Goal: Entertainment & Leisure: Browse casually

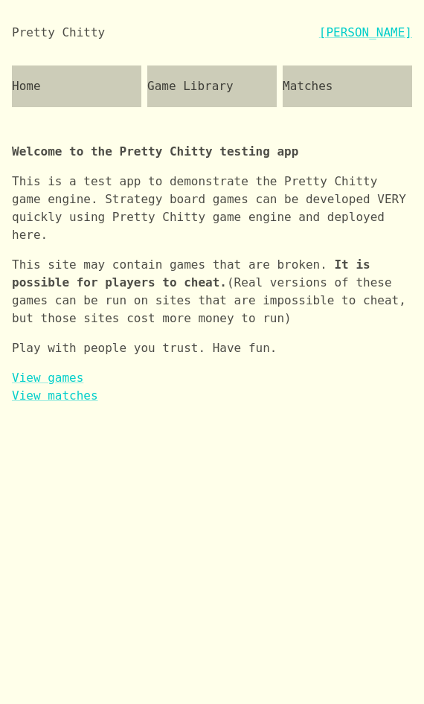
click at [211, 88] on div "Game Library" at bounding box center [212, 87] width 130 height 42
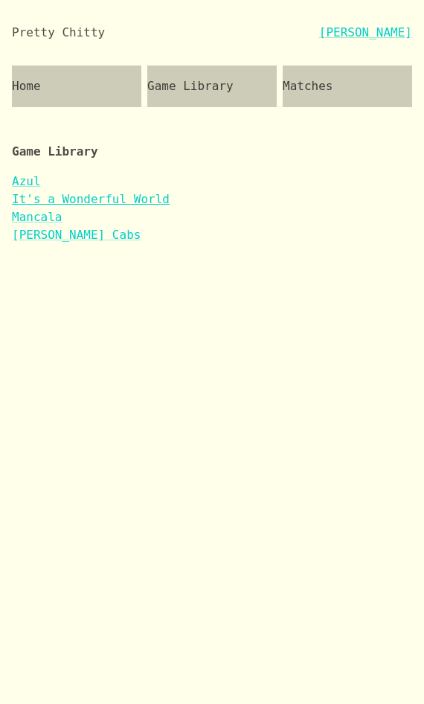
click at [109, 200] on link "It's a Wonderful World" at bounding box center [91, 199] width 158 height 14
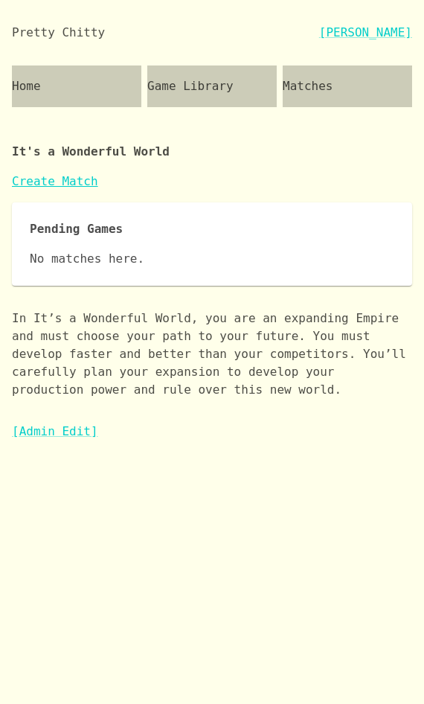
click at [68, 181] on link "Create Match" at bounding box center [55, 181] width 86 height 14
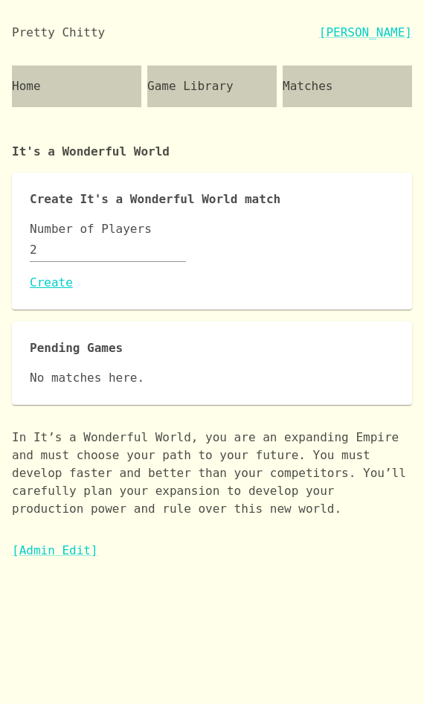
click at [43, 280] on link "Create" at bounding box center [212, 283] width 365 height 18
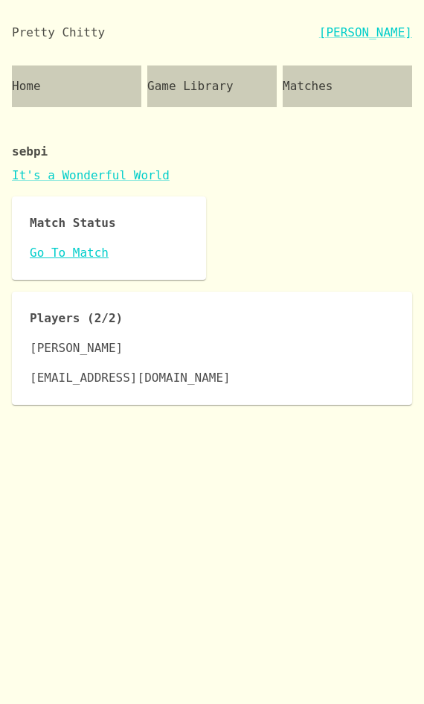
click at [57, 251] on link "Go To Match" at bounding box center [109, 253] width 159 height 18
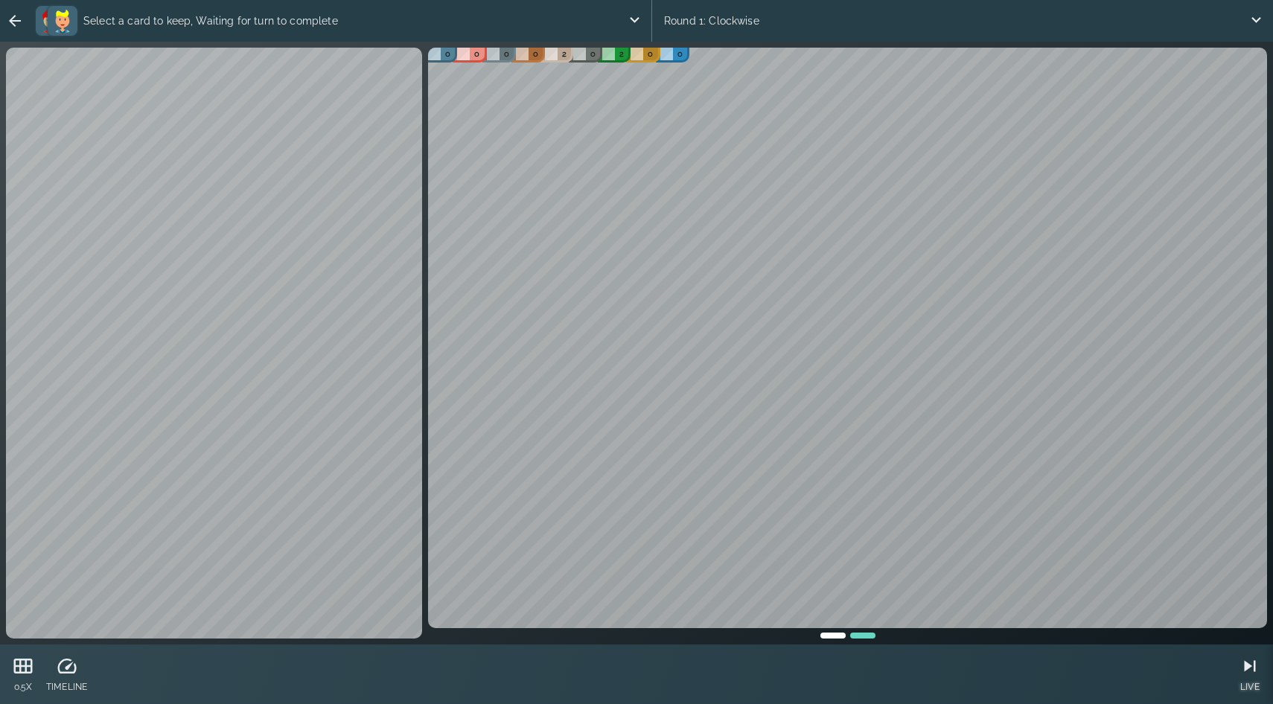
click at [424, 671] on icon at bounding box center [1250, 666] width 22 height 22
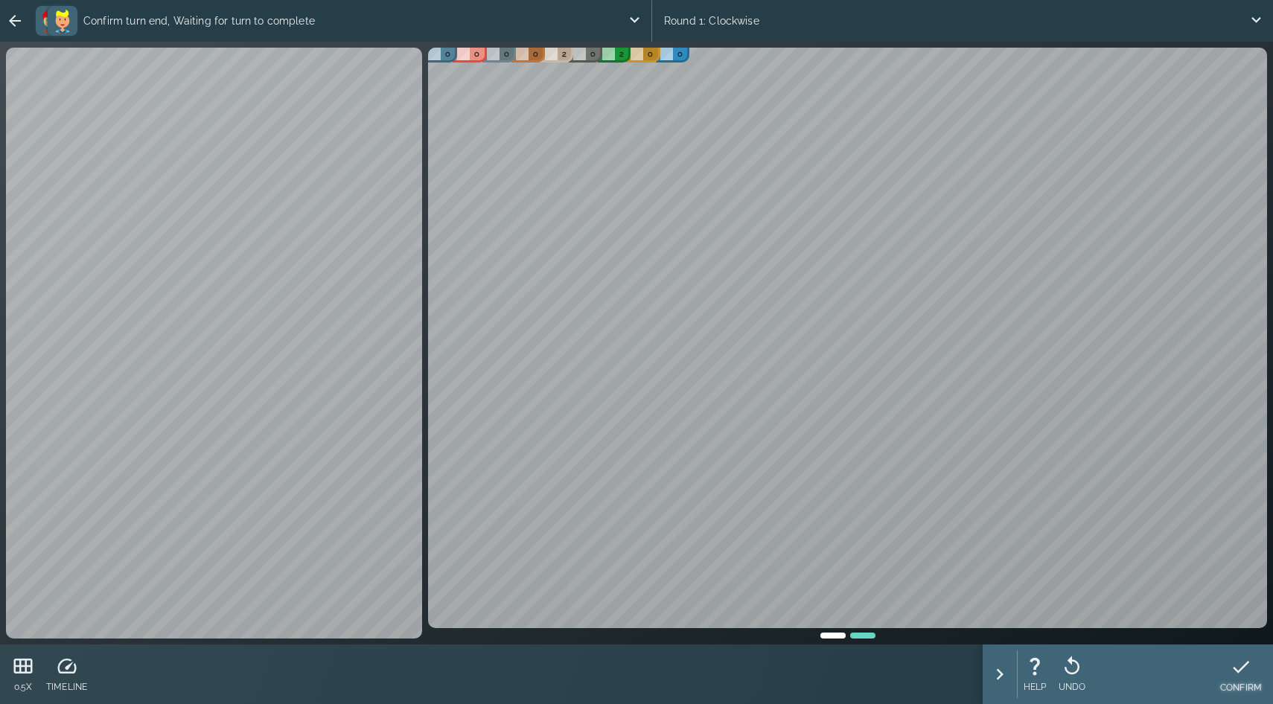
click at [424, 675] on div at bounding box center [1241, 667] width 42 height 22
click at [1247, 672] on icon at bounding box center [1241, 667] width 22 height 22
click at [1239, 670] on icon at bounding box center [1241, 667] width 16 height 13
click at [1252, 669] on div at bounding box center [1241, 667] width 42 height 22
click at [1243, 679] on div "CONFIRM" at bounding box center [1241, 675] width 42 height 48
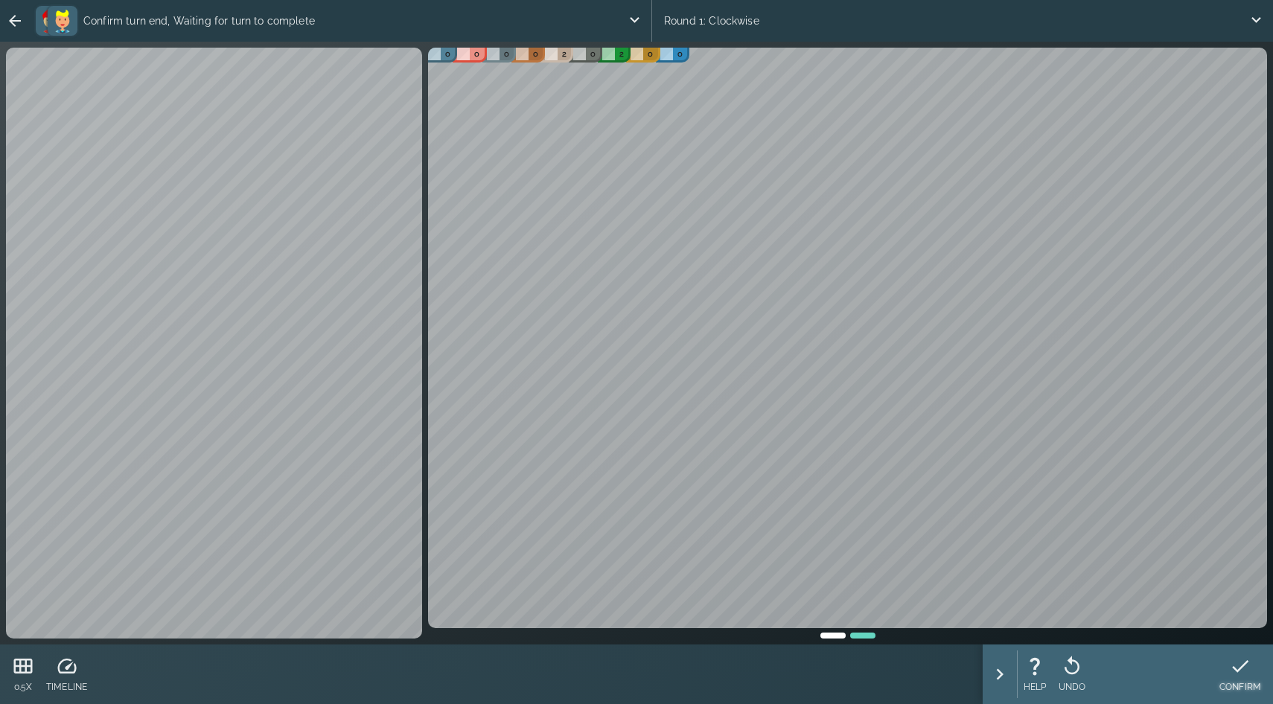
click at [1252, 679] on div "CONFIRM" at bounding box center [1241, 675] width 42 height 48
click at [1083, 670] on icon at bounding box center [1072, 666] width 22 height 22
click at [1080, 678] on div "UNDO" at bounding box center [1073, 675] width 28 height 48
click at [1068, 689] on p "UNDO" at bounding box center [1073, 687] width 28 height 13
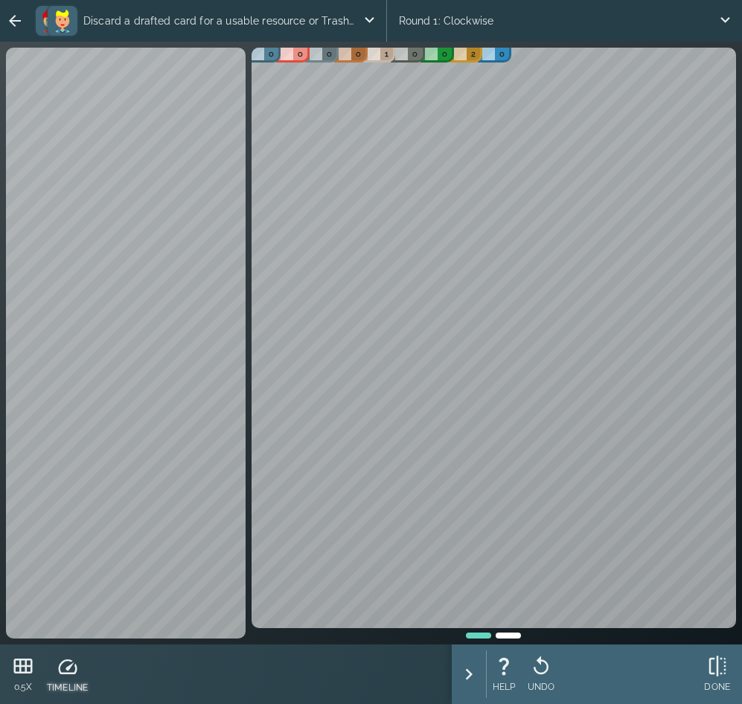
click at [73, 663] on icon at bounding box center [68, 667] width 22 height 22
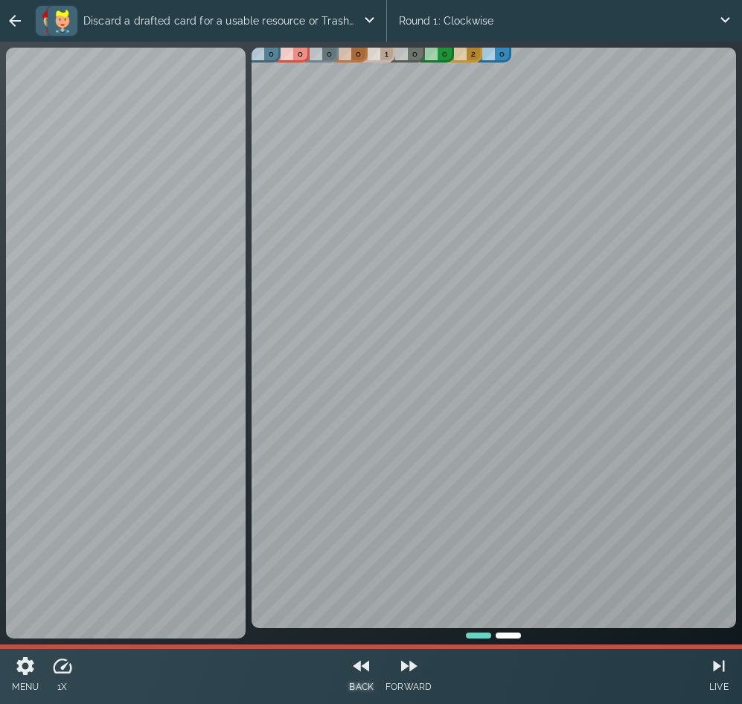
click at [363, 672] on icon at bounding box center [362, 666] width 22 height 22
click at [363, 672] on icon at bounding box center [362, 667] width 22 height 22
click at [363, 672] on icon at bounding box center [362, 666] width 22 height 22
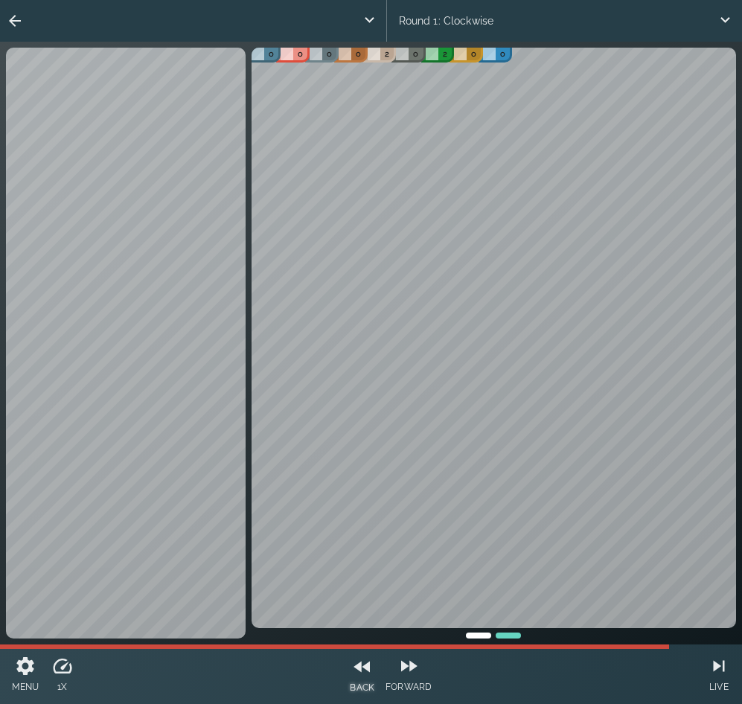
click at [363, 672] on icon at bounding box center [362, 667] width 22 height 22
click at [714, 673] on icon at bounding box center [719, 666] width 22 height 22
